Goal: Task Accomplishment & Management: Manage account settings

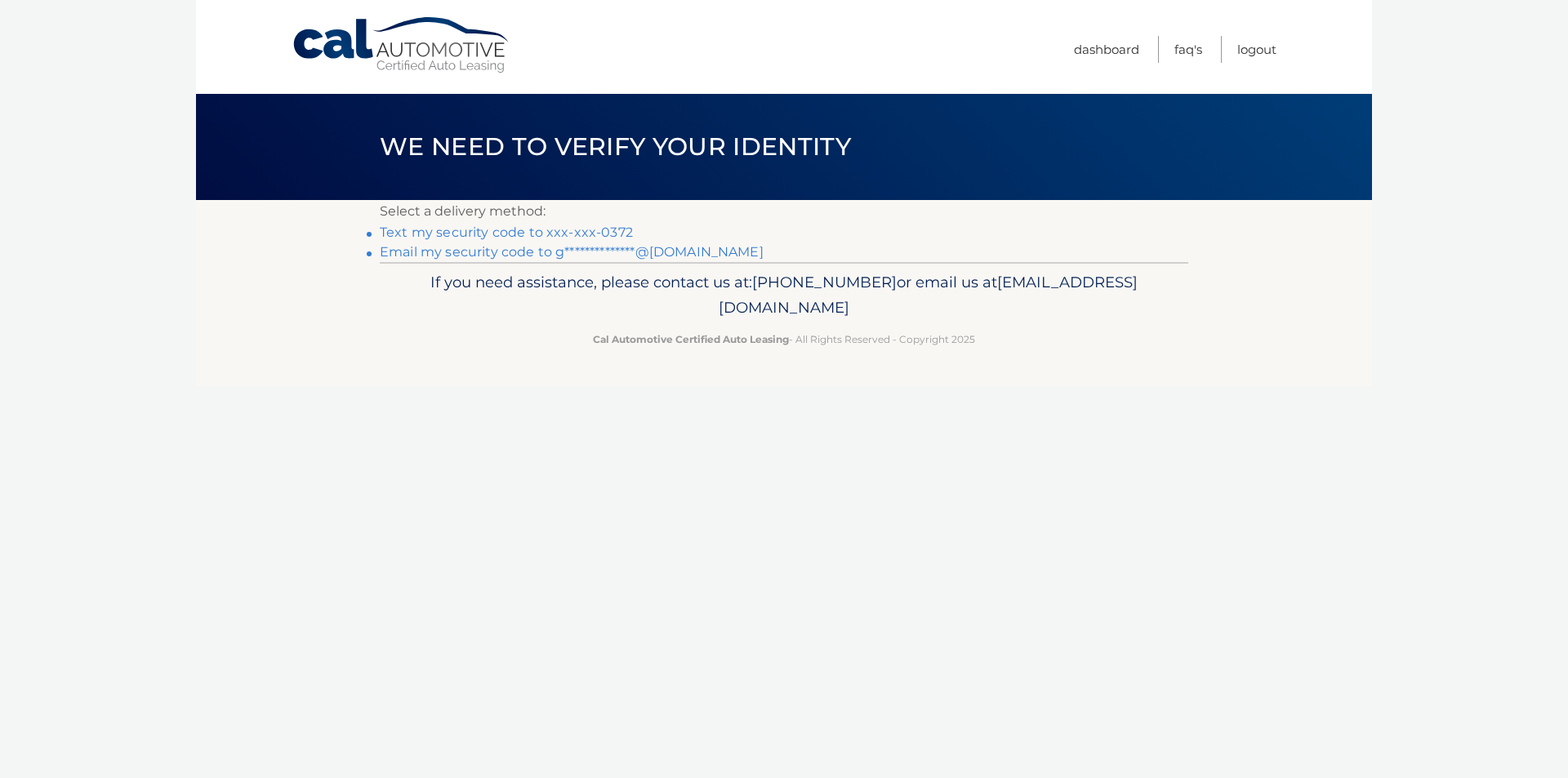
click at [629, 253] on link "**********" at bounding box center [572, 252] width 384 height 15
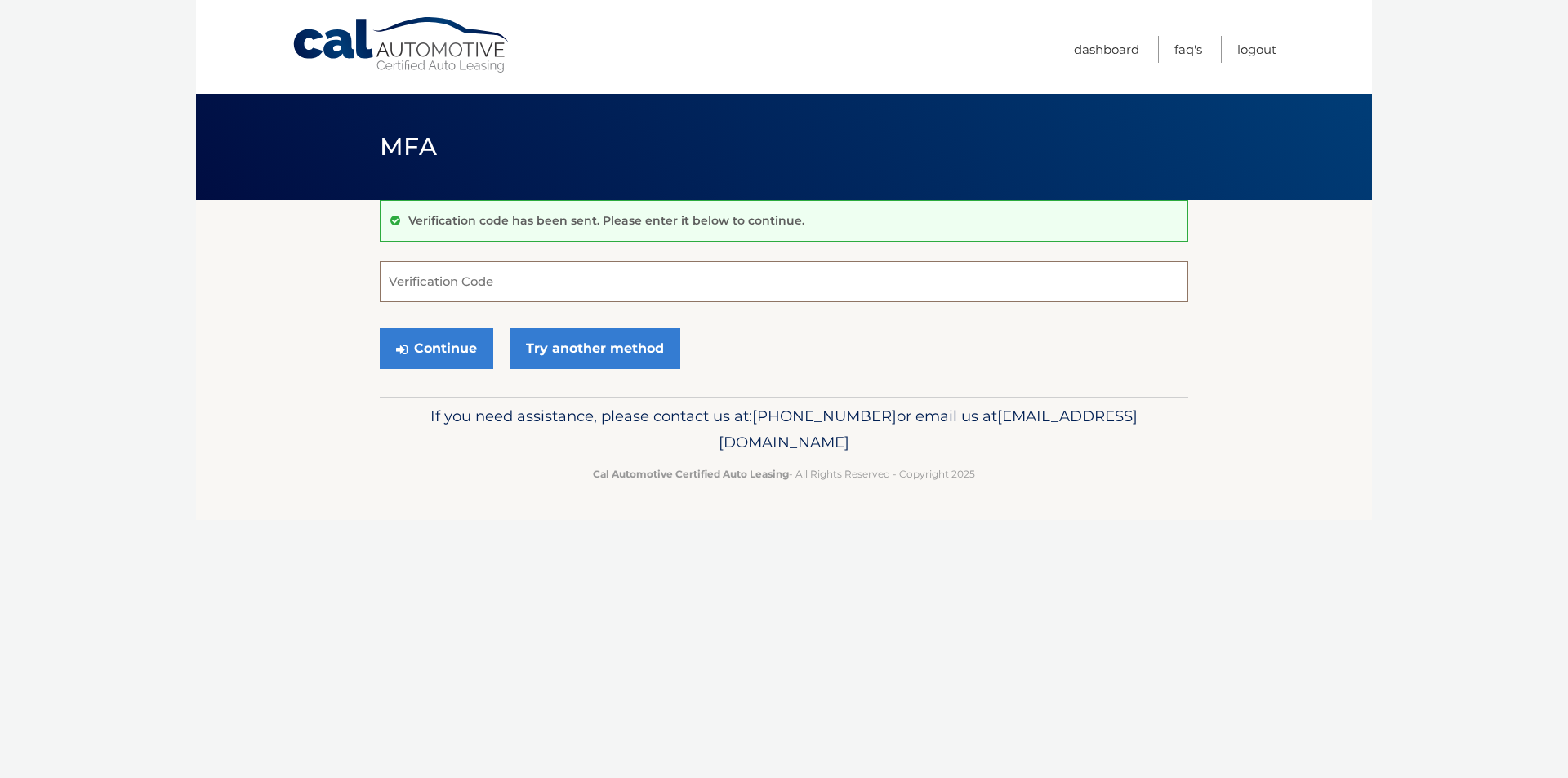
click at [475, 265] on input "Verification Code" at bounding box center [784, 281] width 809 height 41
paste input "683209"
type input "683209"
click at [459, 340] on button "Continue" at bounding box center [437, 348] width 113 height 41
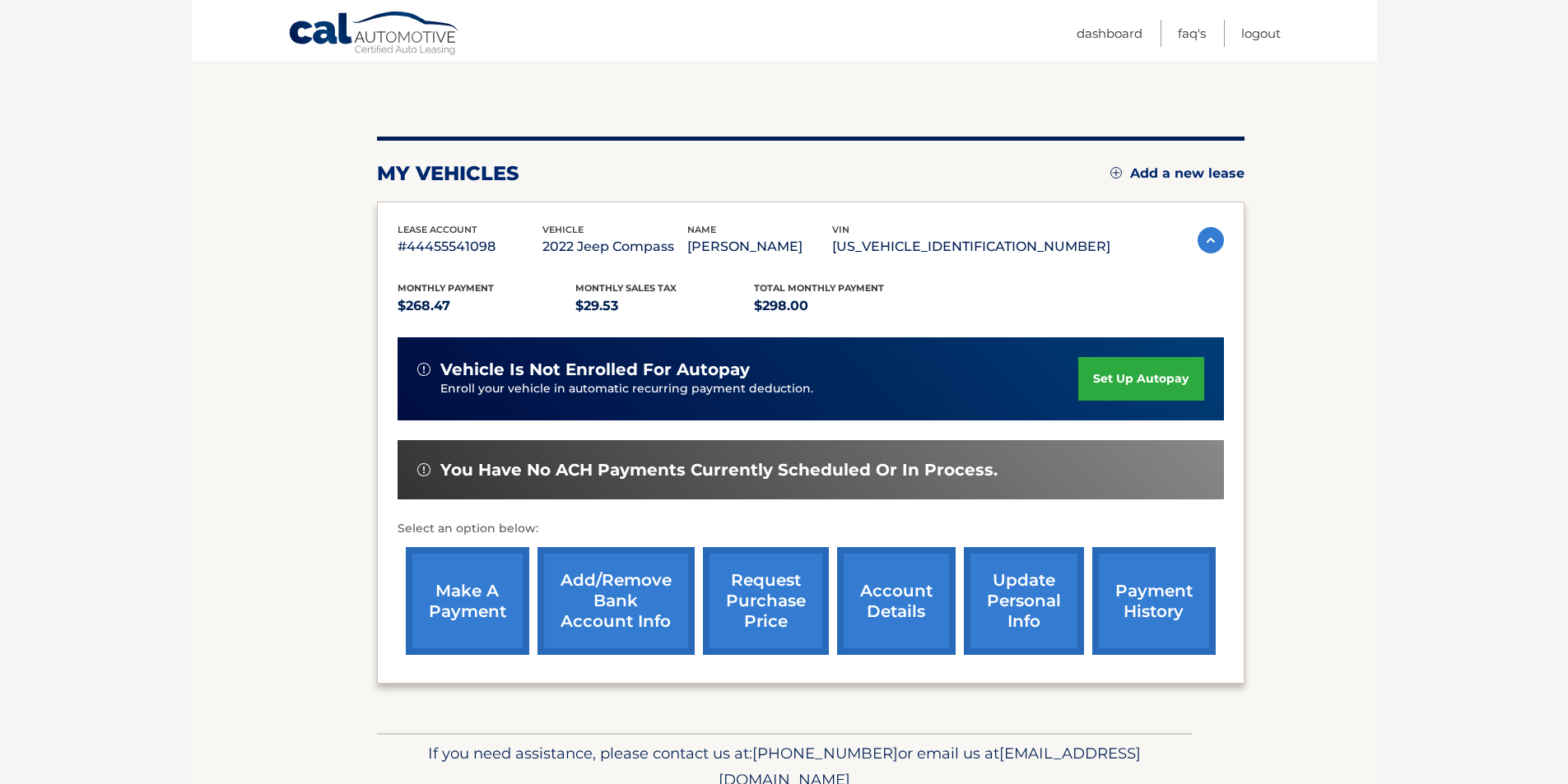
scroll to position [213, 0]
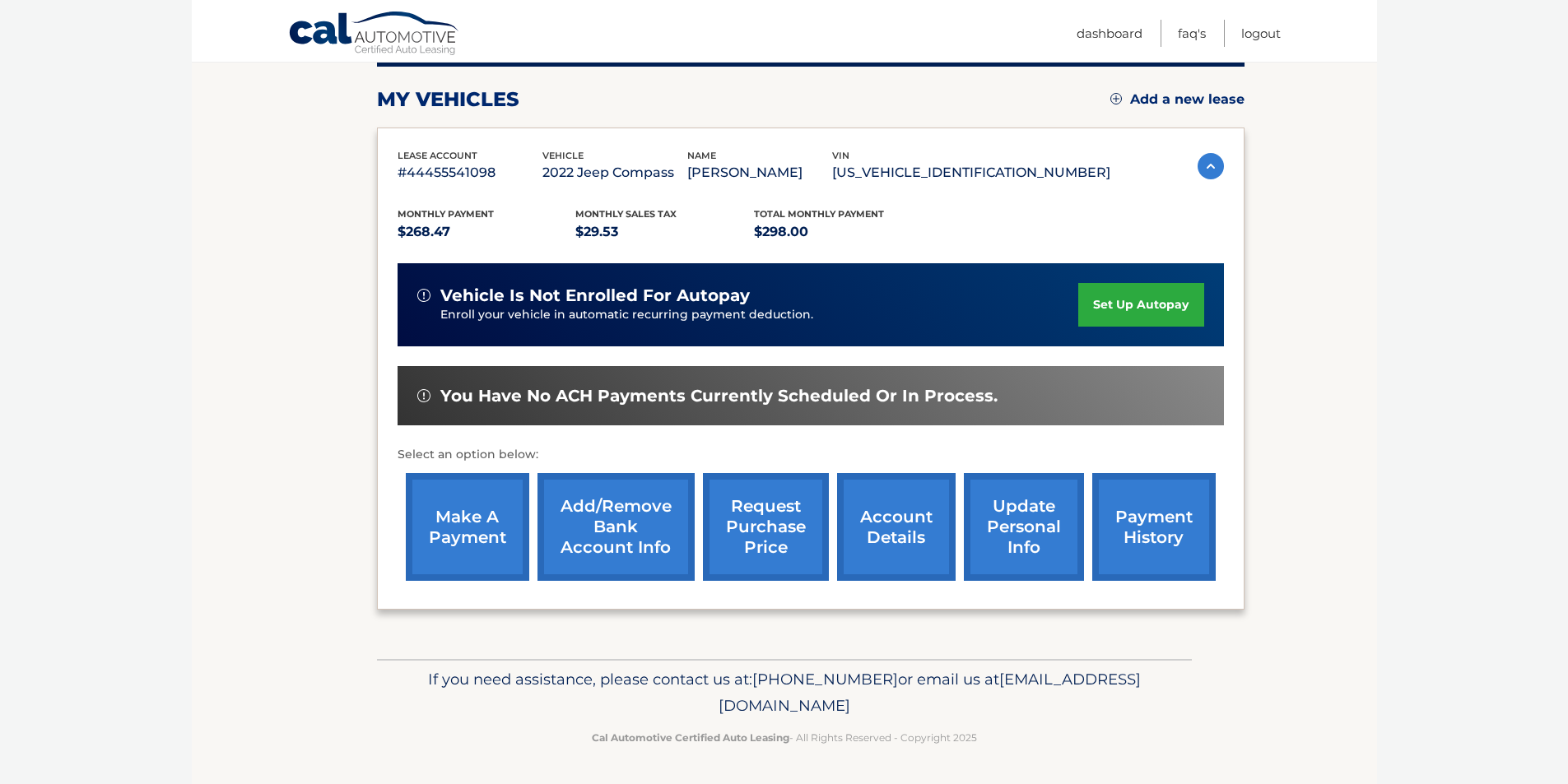
click at [473, 494] on link "make a payment" at bounding box center [468, 526] width 124 height 107
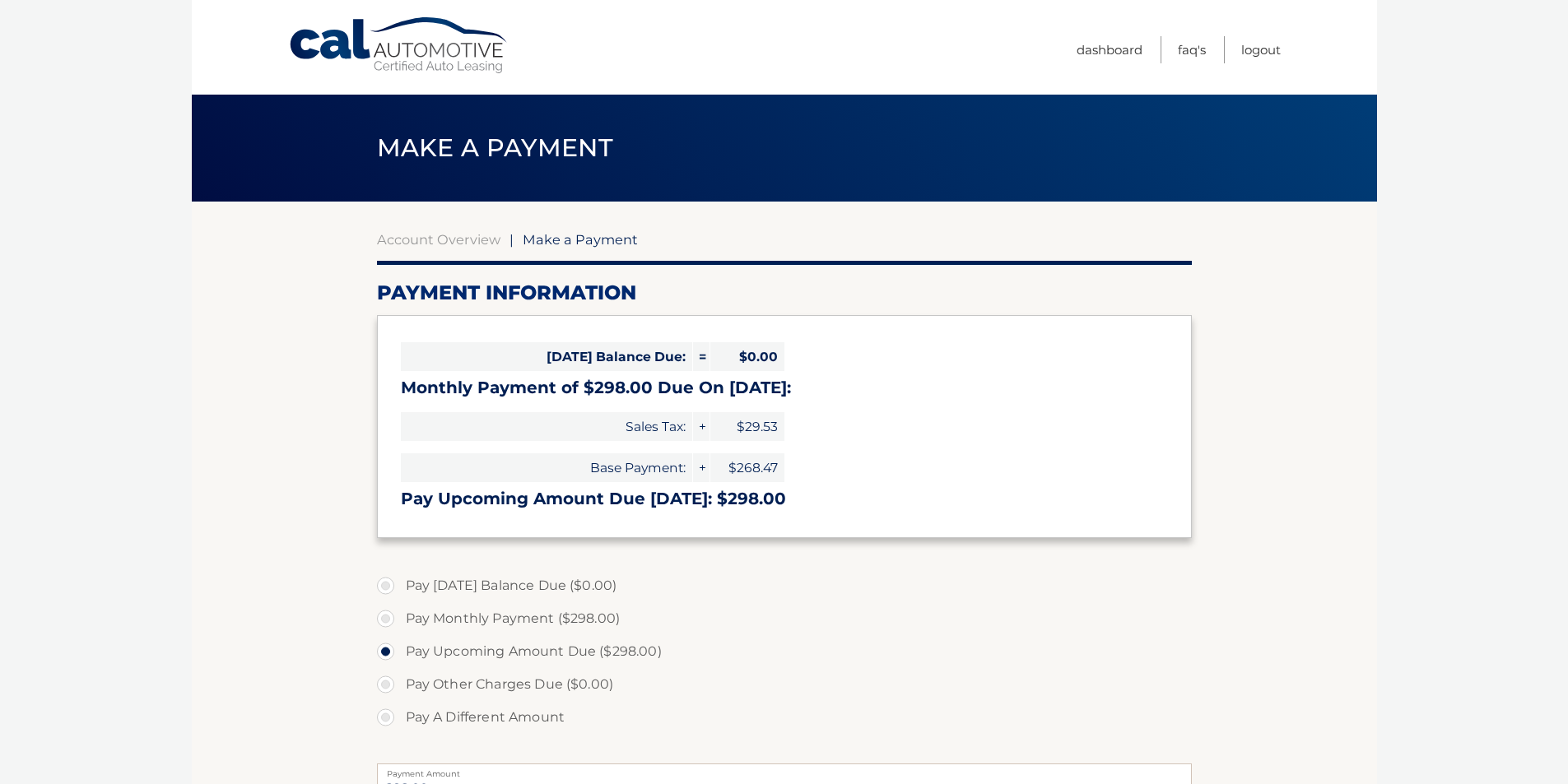
select select "NWZlMmE3OTctMGMwZi00ZmI1LWJiOGMtOTVhYmUzNjcxYWNh"
